Goal: Task Accomplishment & Management: Manage account settings

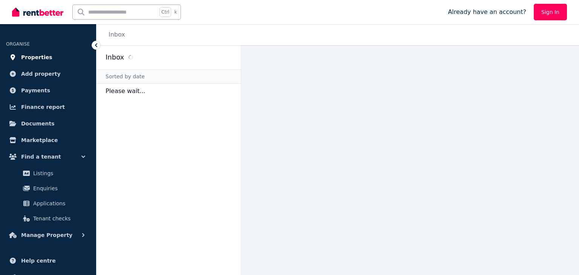
click at [32, 56] on span "Properties" at bounding box center [36, 57] width 31 height 9
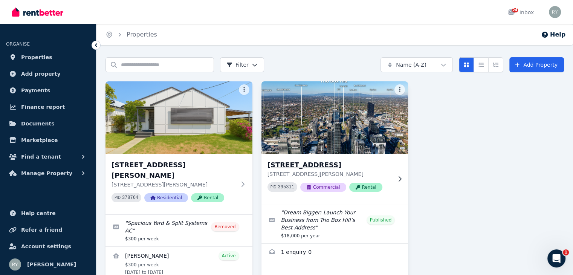
click at [294, 164] on h3 "[STREET_ADDRESS]" at bounding box center [330, 165] width 124 height 11
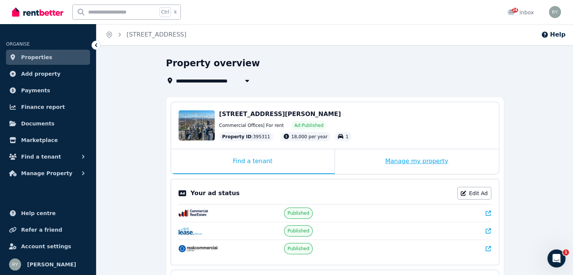
click at [405, 160] on div "Manage my property" at bounding box center [417, 161] width 164 height 25
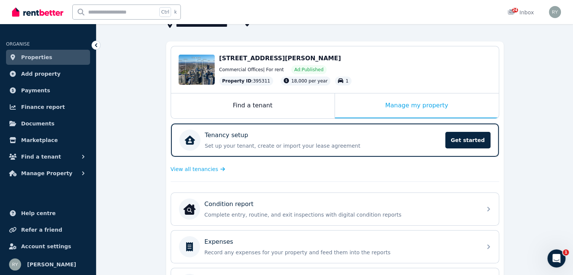
scroll to position [57, 0]
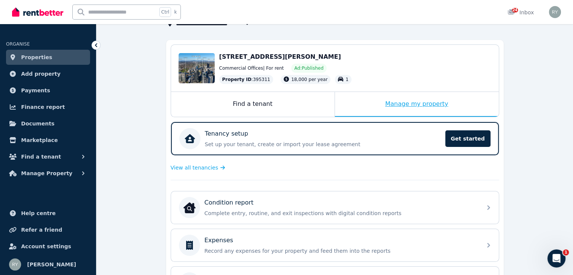
click at [420, 103] on div "Manage my property" at bounding box center [417, 104] width 164 height 25
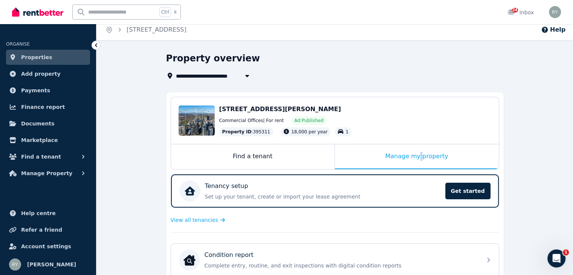
scroll to position [0, 0]
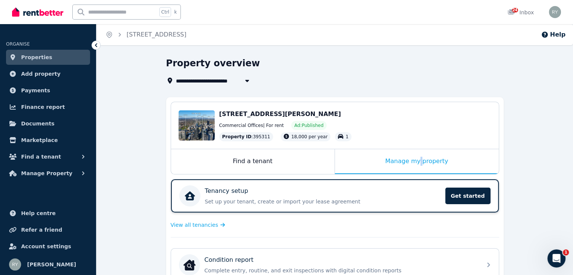
click at [363, 201] on p "Set up your tenant, create or import your lease agreement" at bounding box center [323, 202] width 236 height 8
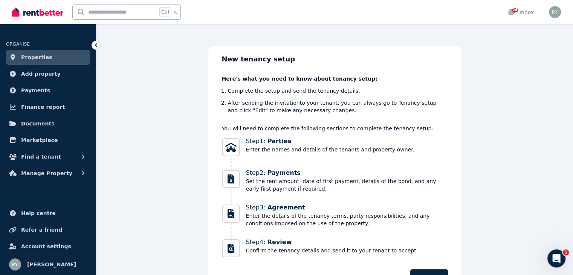
scroll to position [24, 0]
click at [37, 54] on span "Properties" at bounding box center [36, 57] width 31 height 9
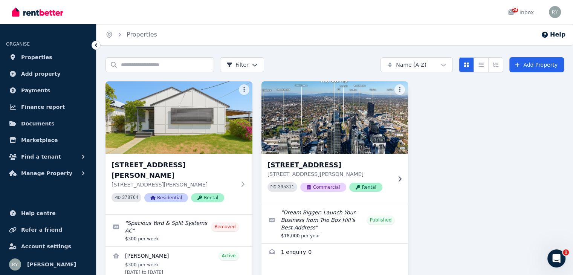
click at [336, 165] on h3 "[STREET_ADDRESS]" at bounding box center [330, 165] width 124 height 11
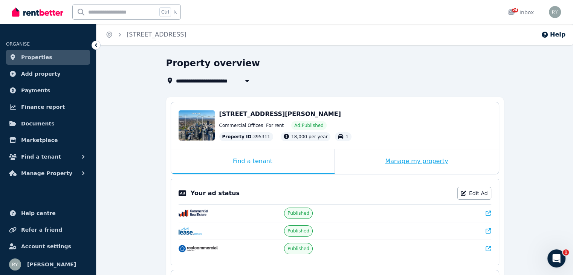
click at [416, 160] on div "Manage my property" at bounding box center [417, 161] width 164 height 25
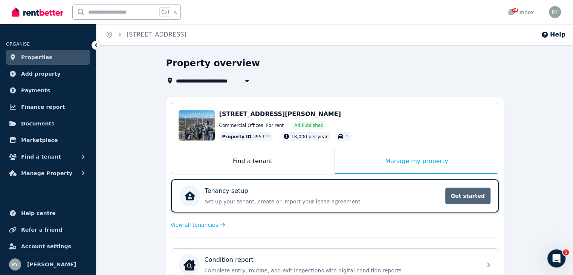
click at [472, 195] on span "Get started" at bounding box center [467, 196] width 45 height 17
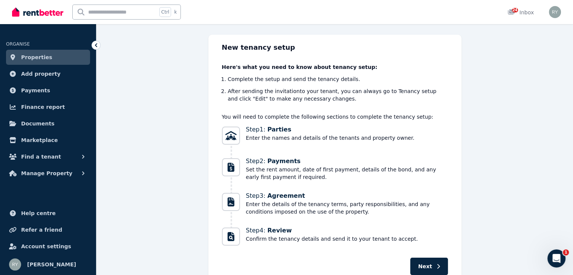
scroll to position [71, 0]
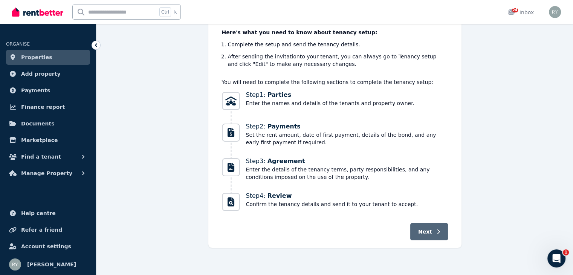
click at [420, 235] on span "Next" at bounding box center [425, 232] width 14 height 8
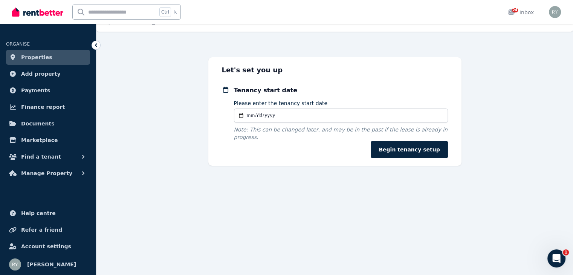
scroll to position [14, 0]
click at [30, 54] on span "Properties" at bounding box center [36, 57] width 31 height 9
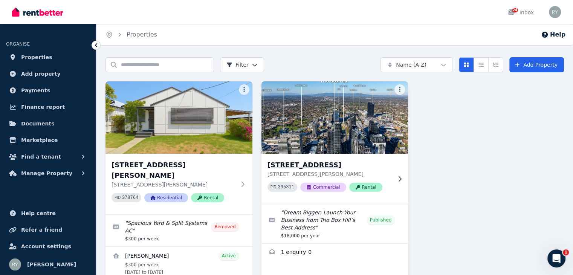
click at [324, 162] on h3 "[STREET_ADDRESS]" at bounding box center [330, 165] width 124 height 11
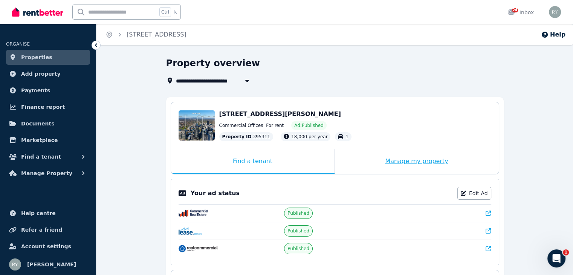
click at [416, 162] on div "Manage my property" at bounding box center [417, 161] width 164 height 25
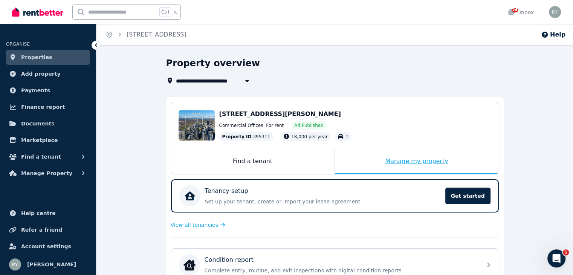
click at [436, 162] on div "Manage my property" at bounding box center [417, 161] width 164 height 25
click at [523, 13] on div "24 Inbox" at bounding box center [521, 13] width 26 height 8
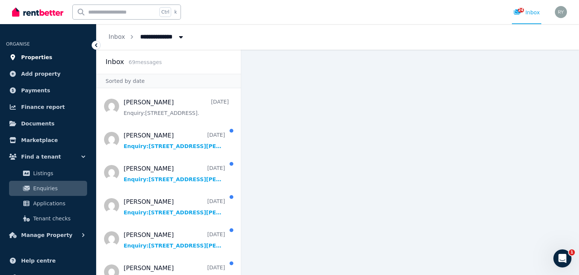
click at [38, 57] on span "Properties" at bounding box center [36, 57] width 31 height 9
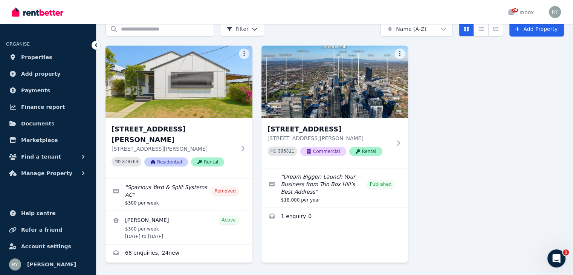
scroll to position [41, 0]
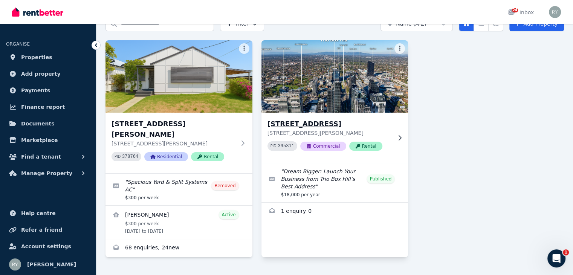
click at [325, 120] on h3 "[STREET_ADDRESS]" at bounding box center [330, 124] width 124 height 11
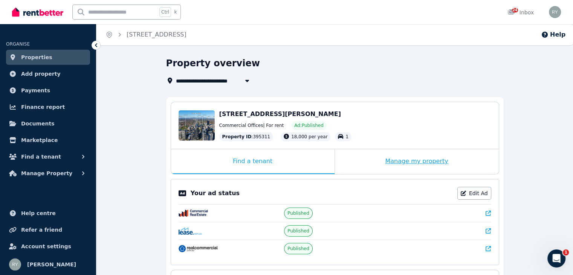
click at [433, 162] on div "Manage my property" at bounding box center [417, 161] width 164 height 25
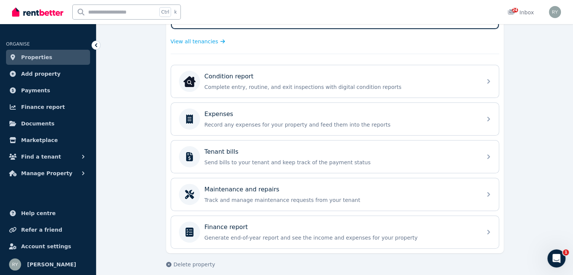
scroll to position [188, 0]
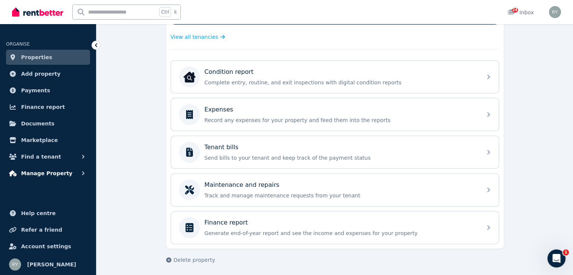
click at [33, 172] on span "Manage Property" at bounding box center [46, 173] width 51 height 9
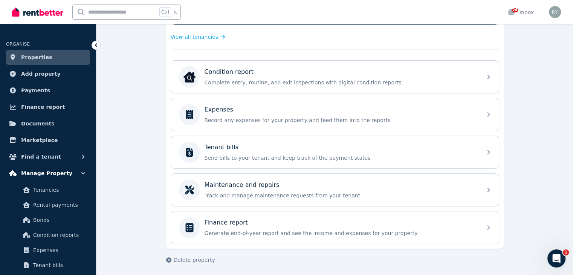
click at [33, 172] on span "Manage Property" at bounding box center [46, 173] width 51 height 9
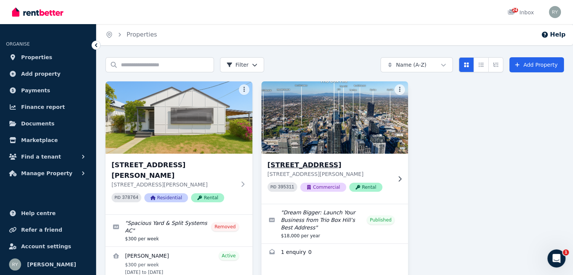
click at [345, 165] on h3 "[STREET_ADDRESS]" at bounding box center [330, 165] width 124 height 11
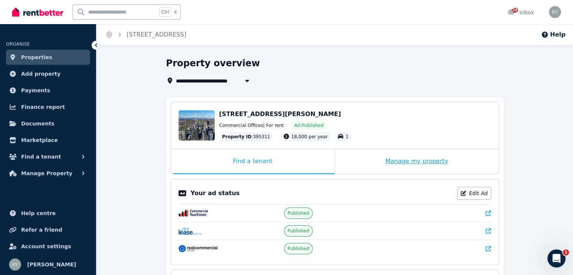
click at [404, 161] on div "Manage my property" at bounding box center [417, 161] width 164 height 25
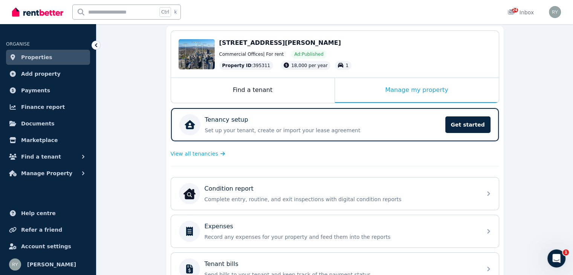
scroll to position [63, 0]
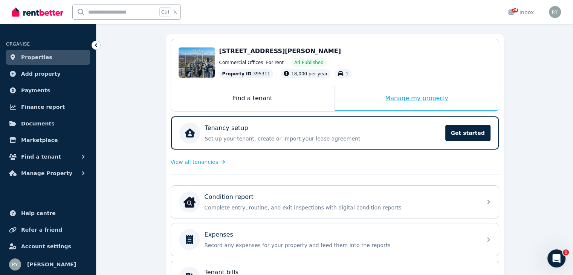
click at [434, 99] on div "Manage my property" at bounding box center [417, 98] width 164 height 25
